Goal: Task Accomplishment & Management: Manage account settings

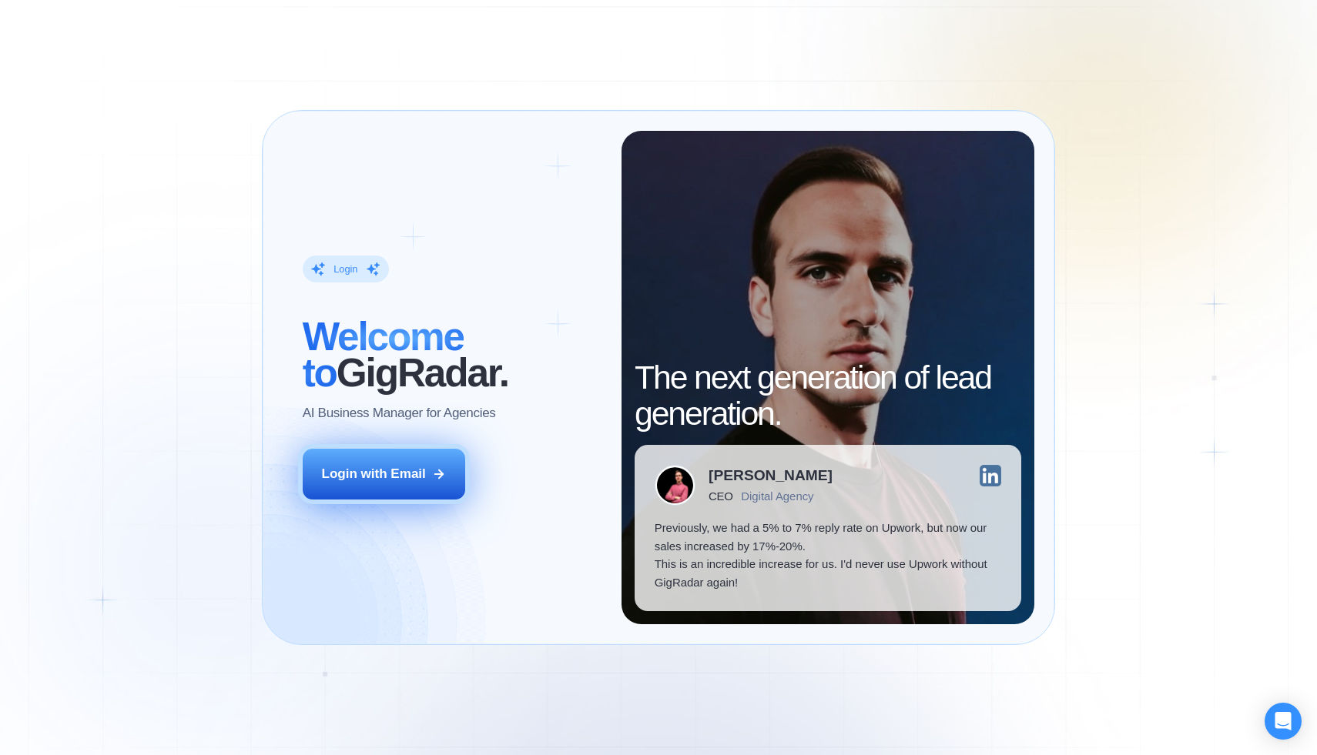
click at [392, 472] on div "Login with Email" at bounding box center [374, 474] width 104 height 18
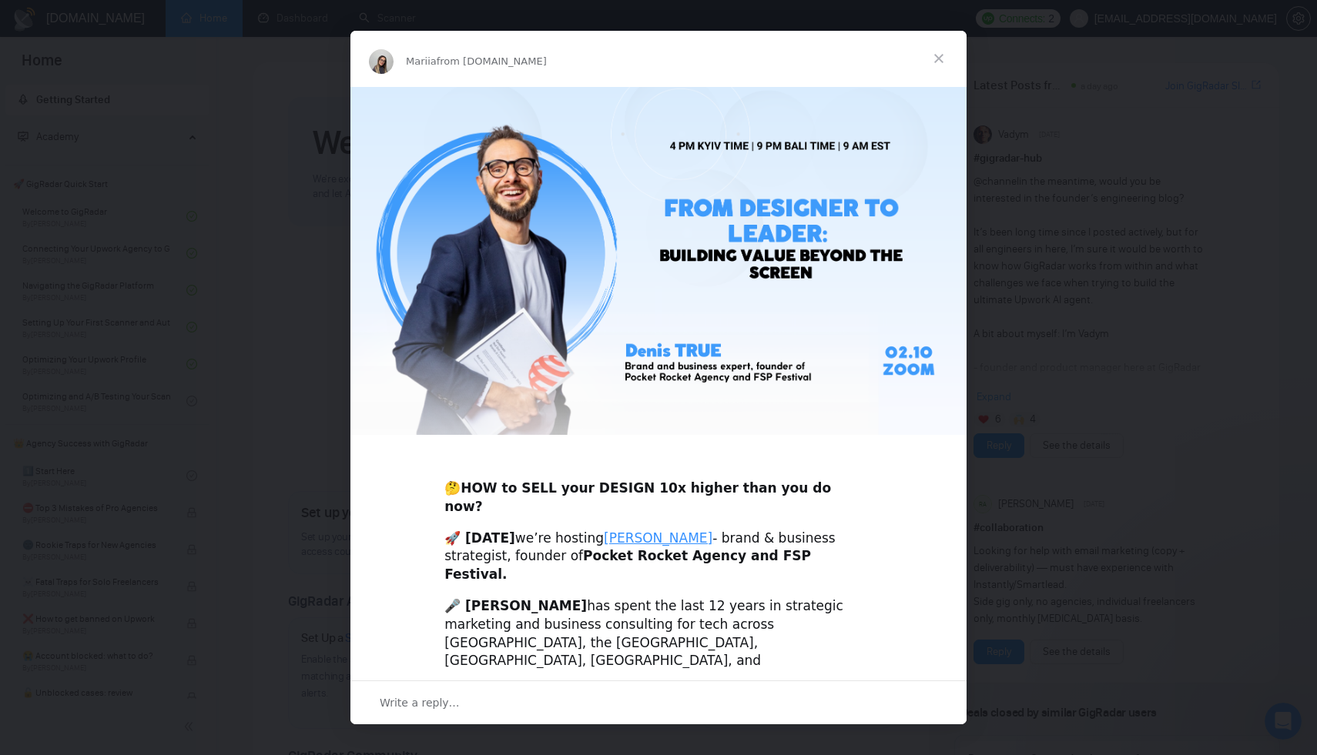
click at [939, 53] on span "Close" at bounding box center [938, 58] width 55 height 55
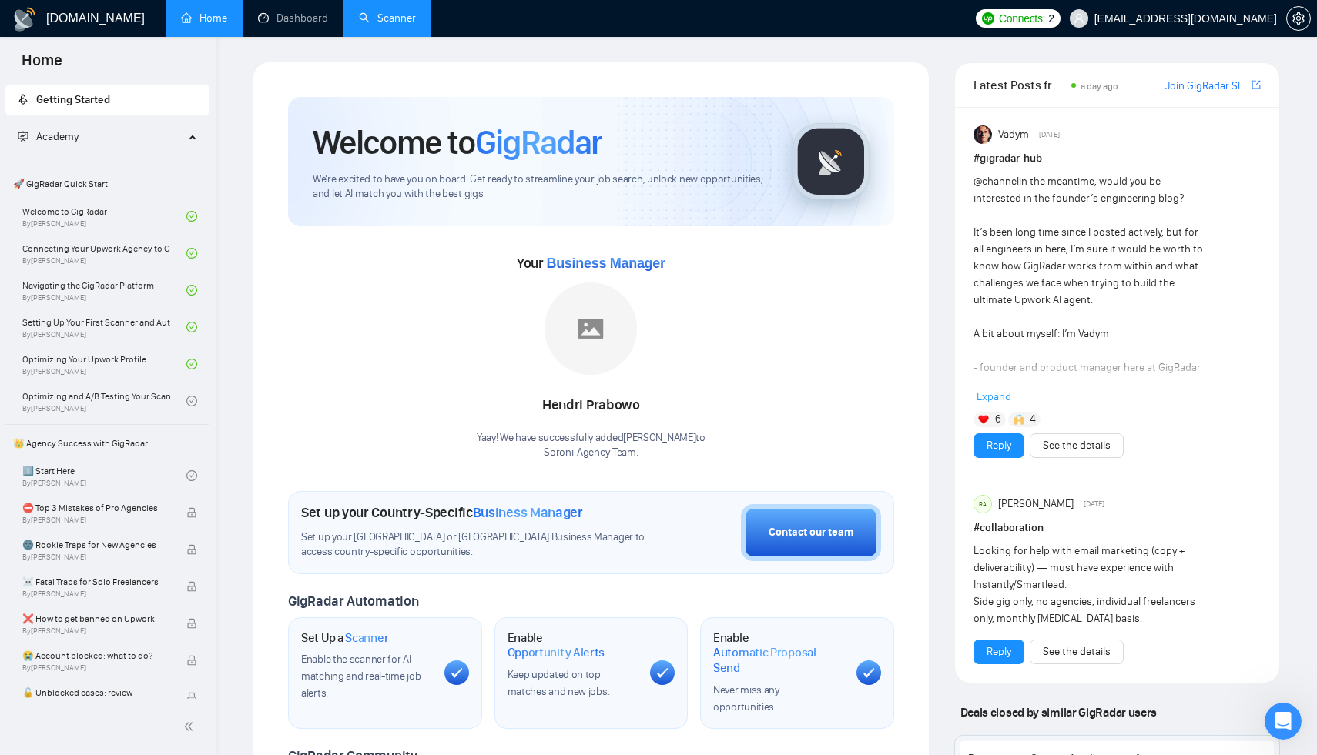
click at [387, 22] on link "Scanner" at bounding box center [387, 18] width 57 height 13
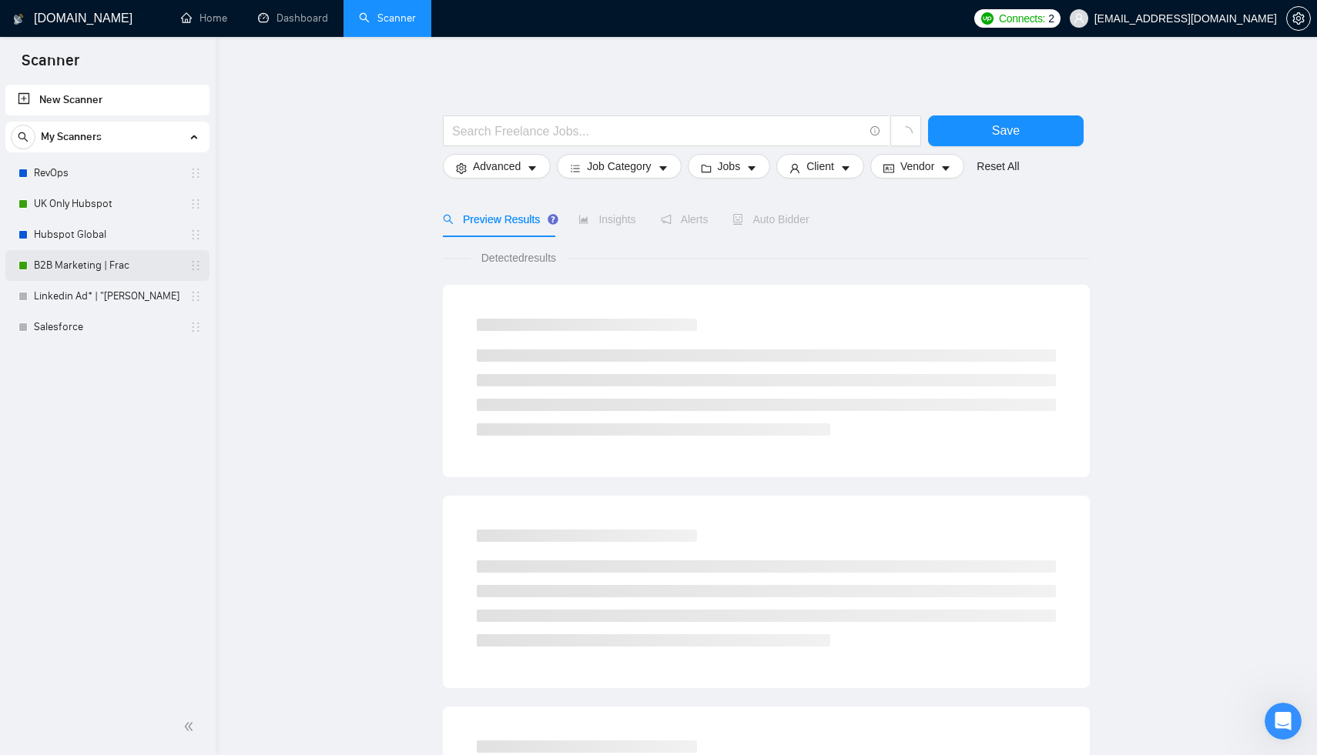
click at [93, 266] on link "B2B Marketing | Frac" at bounding box center [107, 265] width 146 height 31
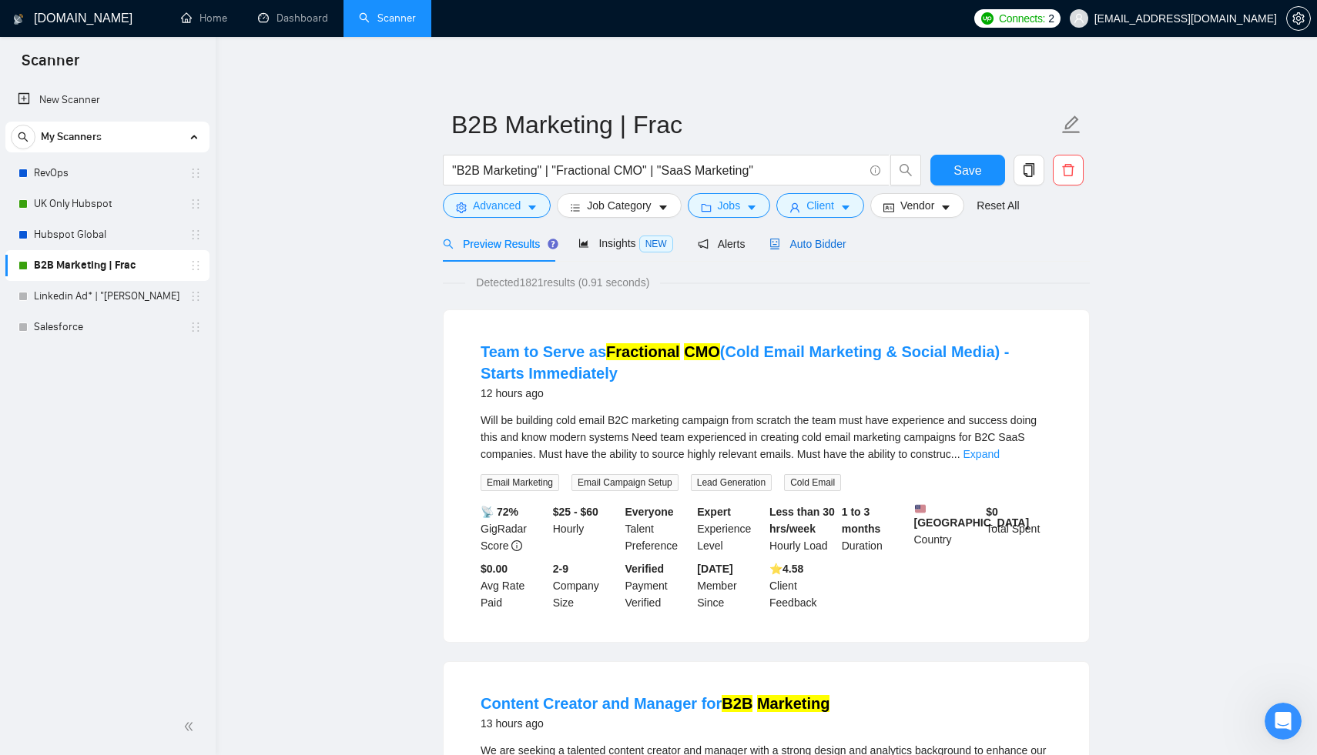
click at [818, 249] on span "Auto Bidder" at bounding box center [807, 244] width 76 height 12
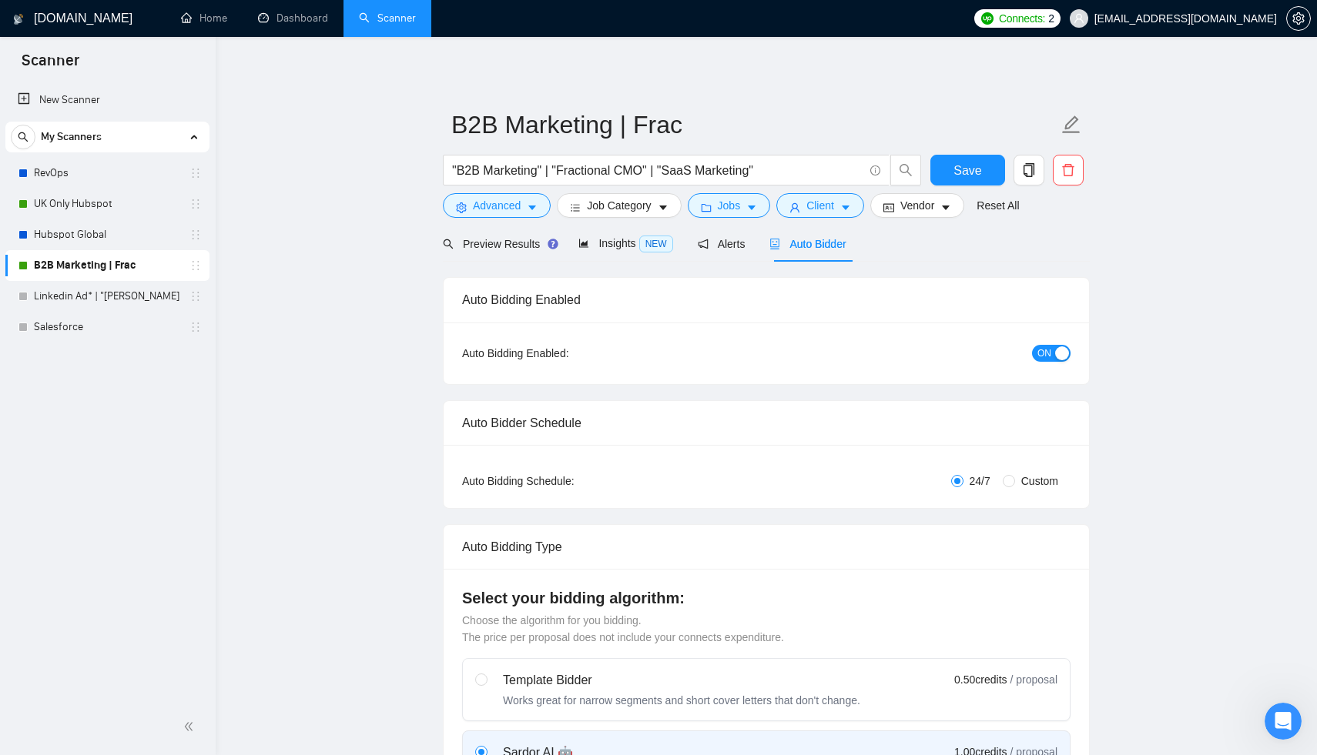
click at [1039, 353] on span "ON" at bounding box center [1044, 353] width 14 height 17
click at [955, 187] on div "Save" at bounding box center [967, 174] width 81 height 38
click at [956, 182] on button "Save" at bounding box center [967, 170] width 75 height 31
click at [99, 210] on link "UK Only Hubspot" at bounding box center [107, 204] width 146 height 31
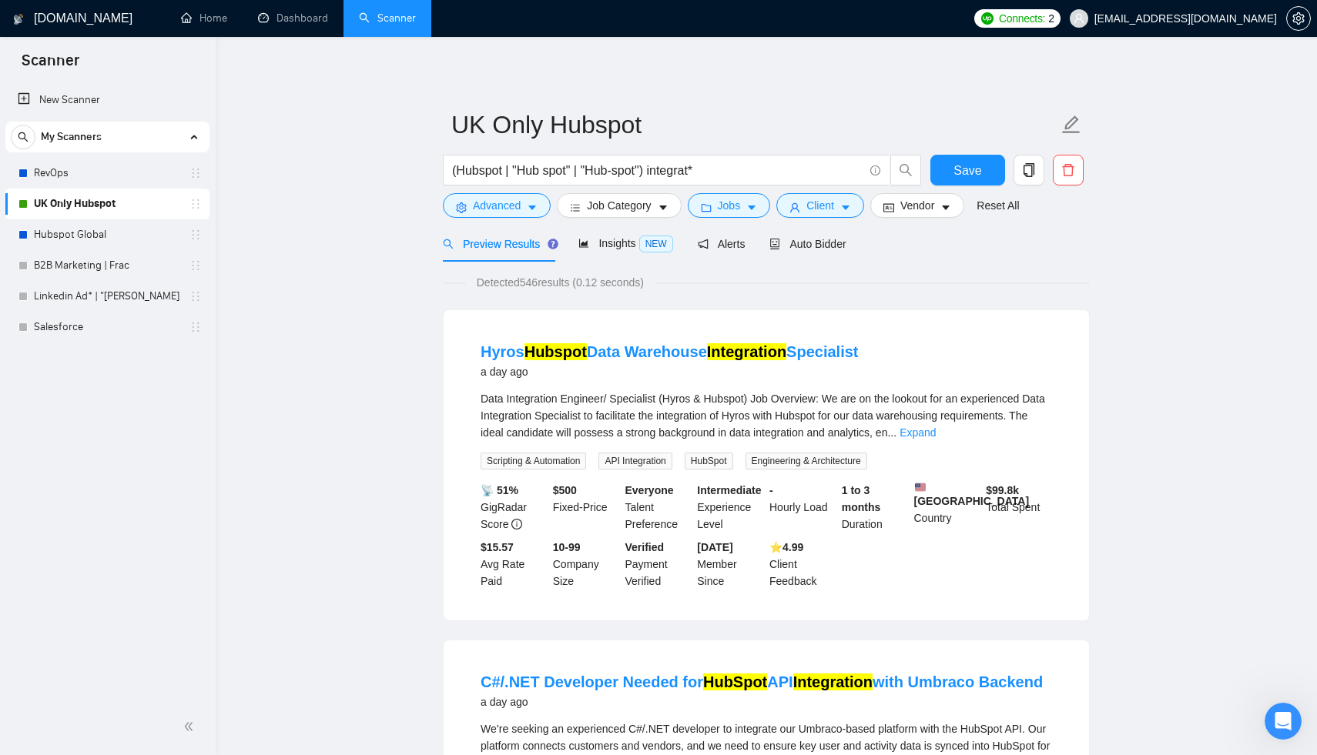
scroll to position [7, 0]
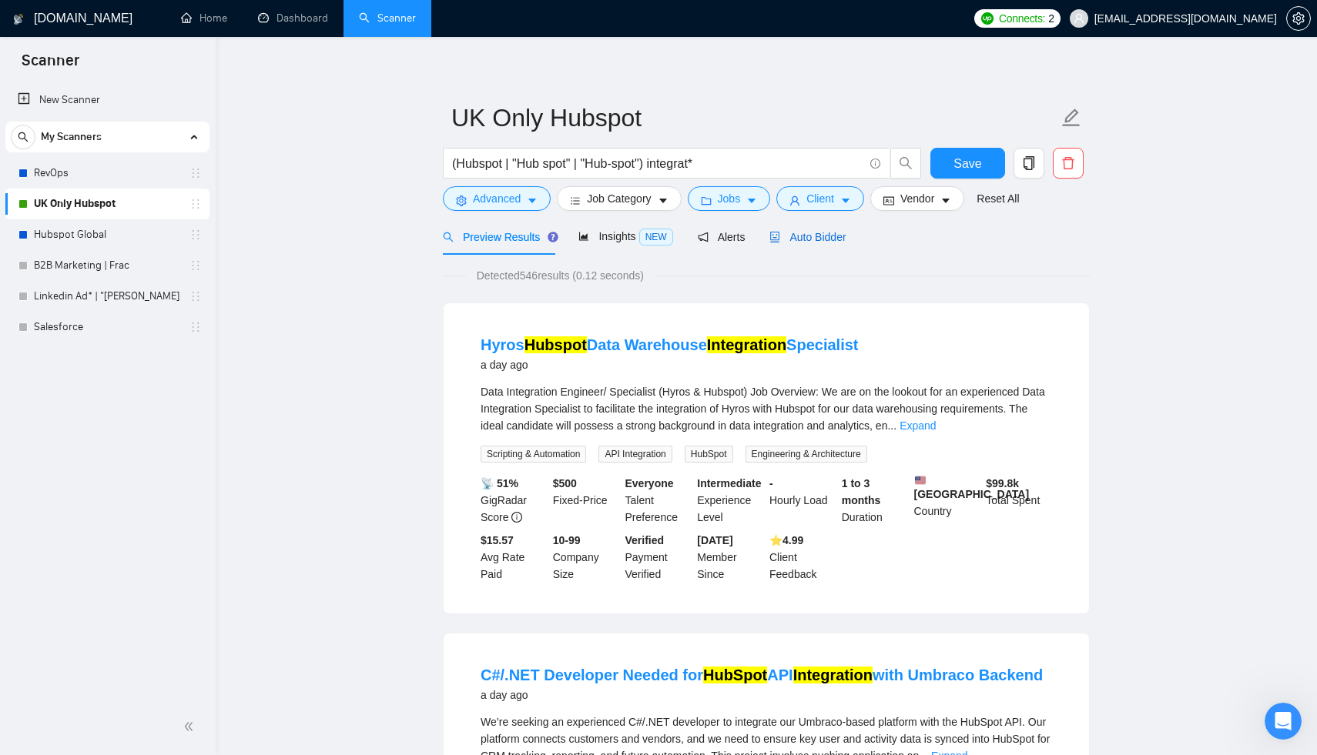
click at [822, 239] on span "Auto Bidder" at bounding box center [807, 237] width 76 height 12
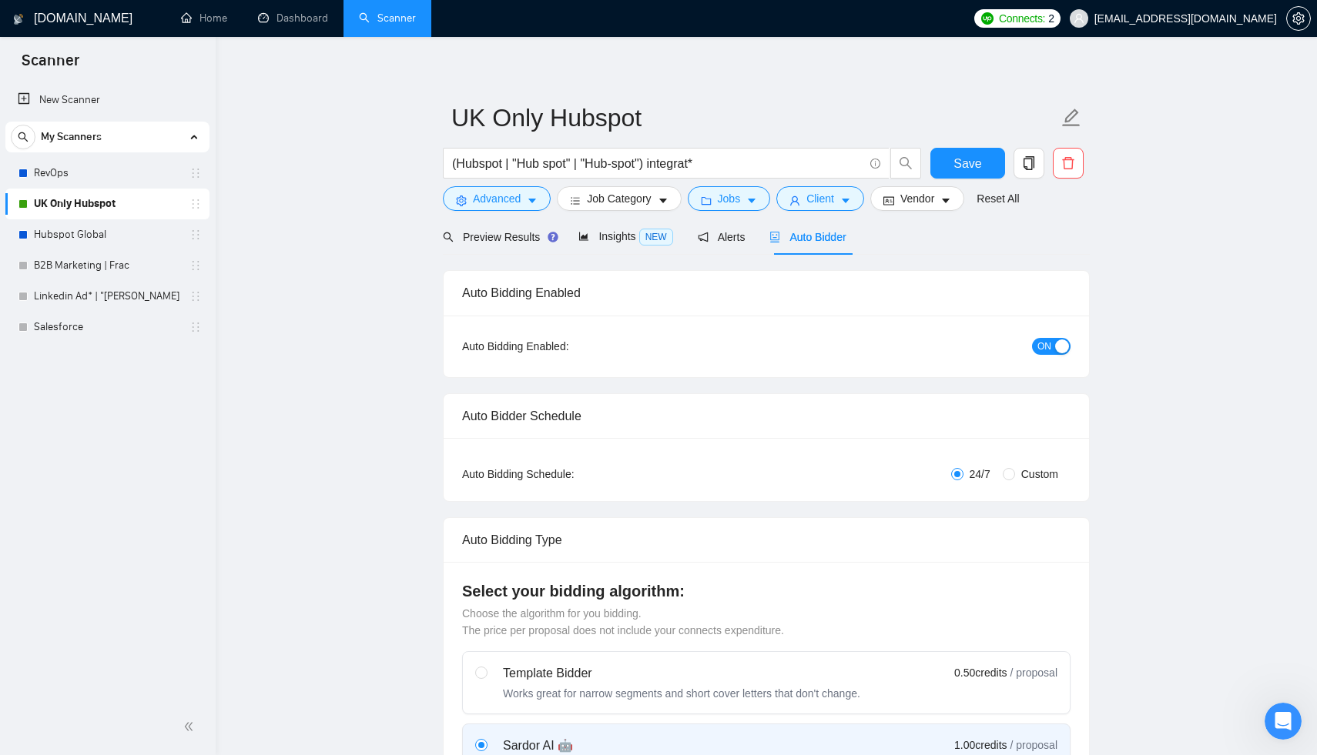
checkbox input "true"
click at [1050, 343] on span "ON" at bounding box center [1044, 346] width 14 height 17
click at [973, 169] on span "Save" at bounding box center [967, 163] width 28 height 19
click at [86, 167] on link "RevOps" at bounding box center [107, 173] width 146 height 31
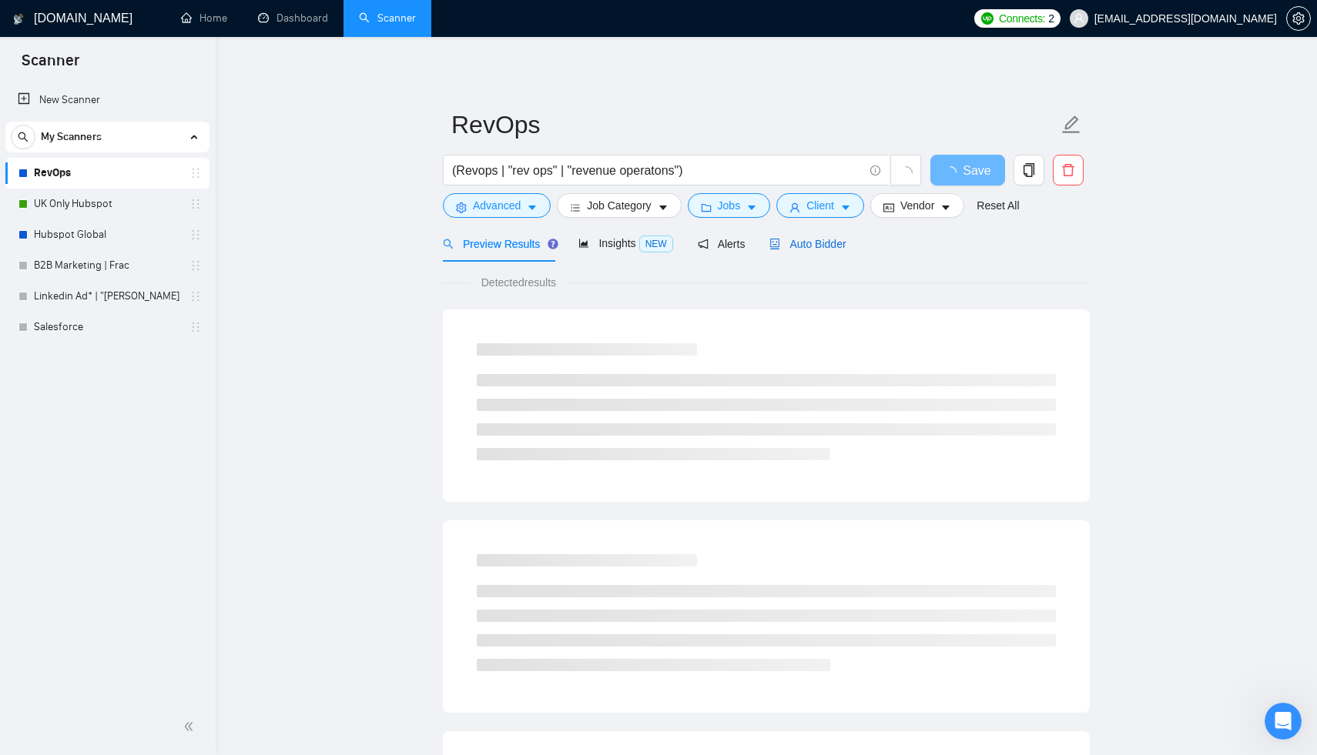
click at [820, 243] on span "Auto Bidder" at bounding box center [807, 244] width 76 height 12
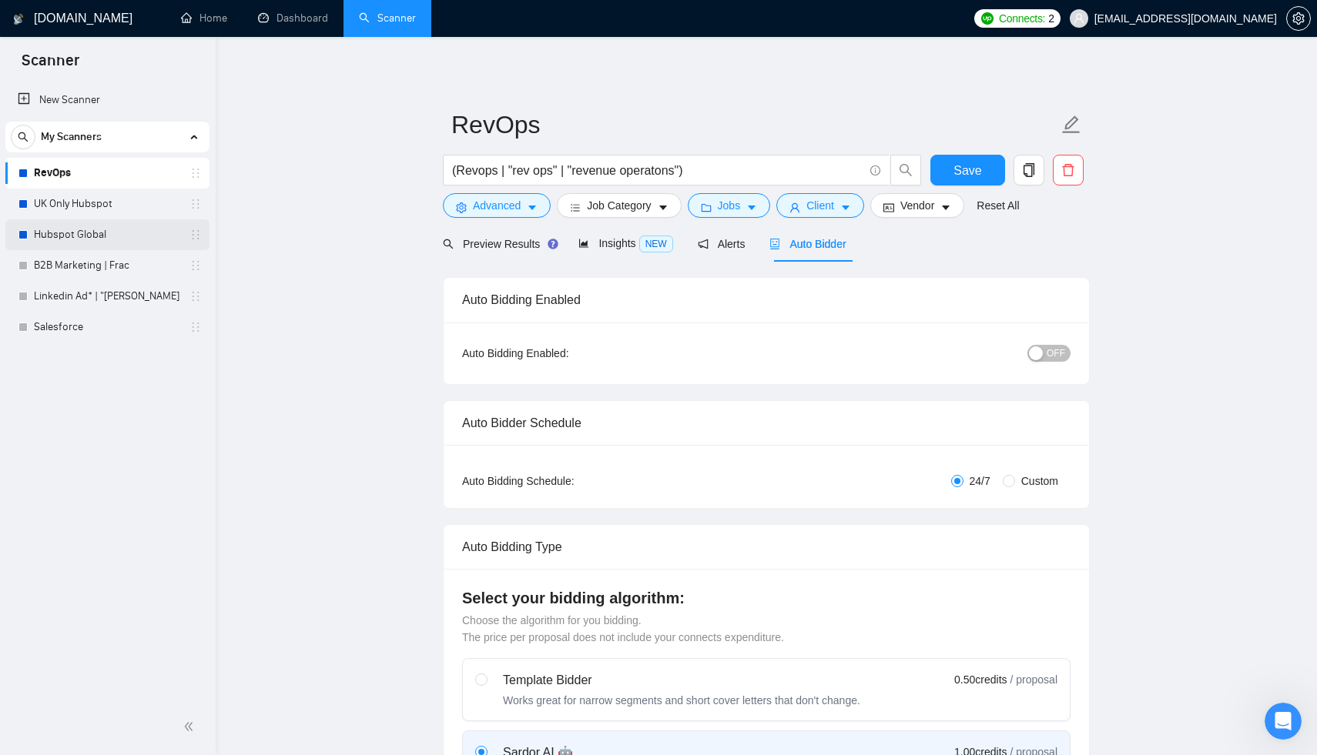
click at [85, 238] on link "Hubspot Global" at bounding box center [107, 234] width 146 height 31
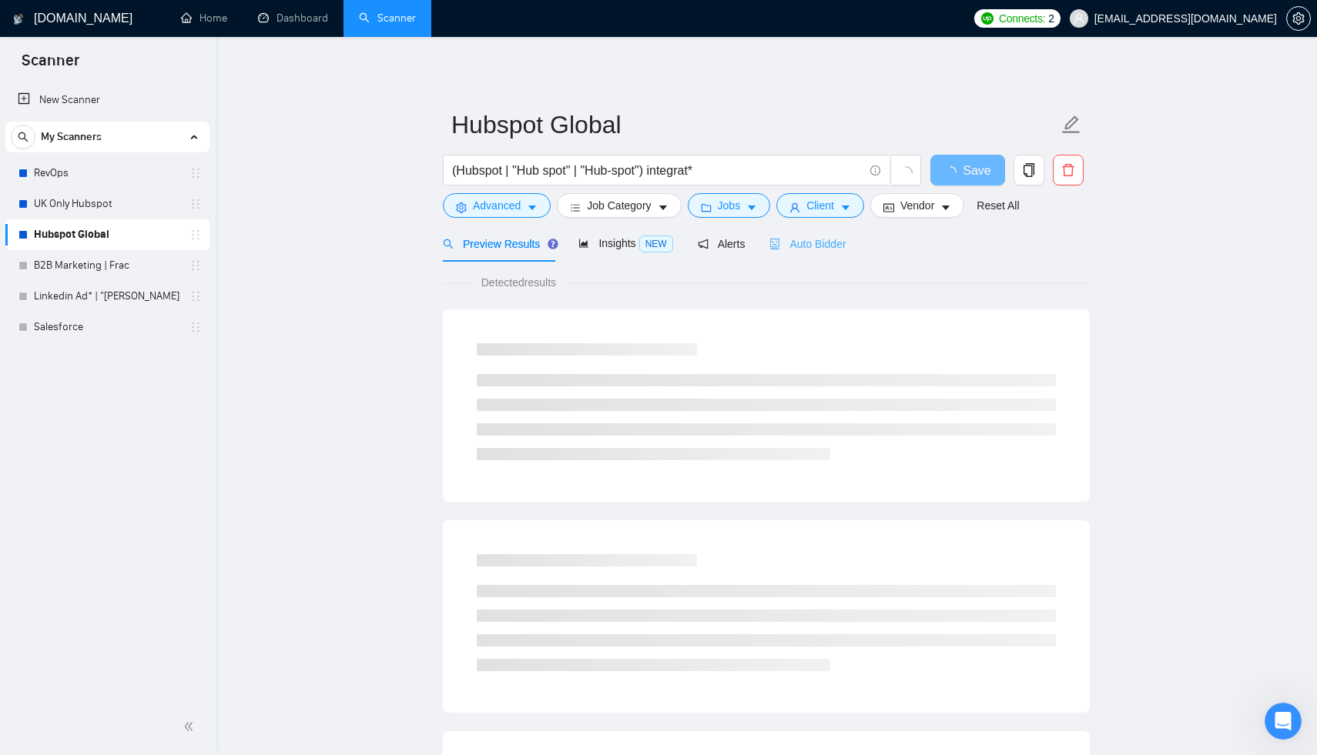
click at [823, 252] on div "Auto Bidder" at bounding box center [807, 244] width 76 height 36
